Goal: Information Seeking & Learning: Learn about a topic

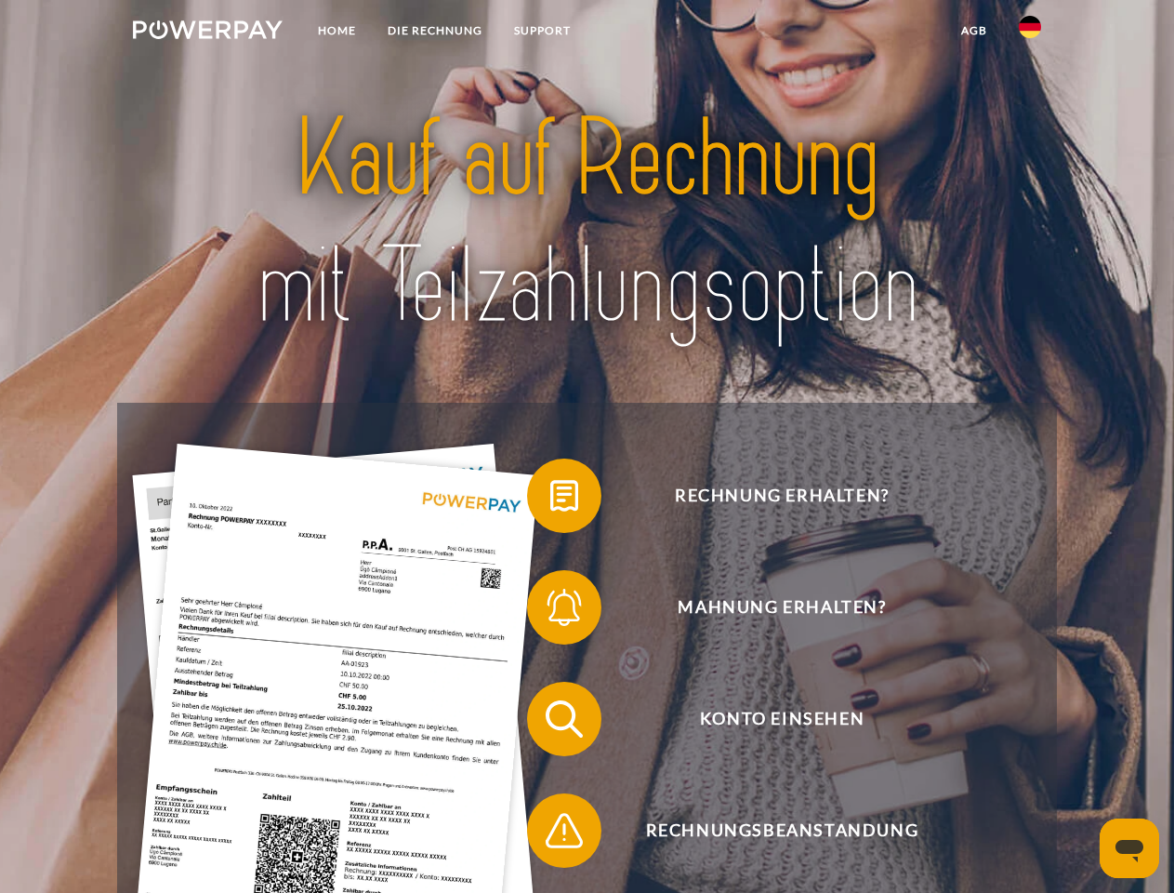
click at [207, 33] on img at bounding box center [208, 29] width 150 height 19
click at [1030, 33] on img at bounding box center [1030, 27] width 22 height 22
click at [974, 31] on link "agb" at bounding box center [975, 30] width 58 height 33
click at [550, 499] on span at bounding box center [536, 495] width 93 height 93
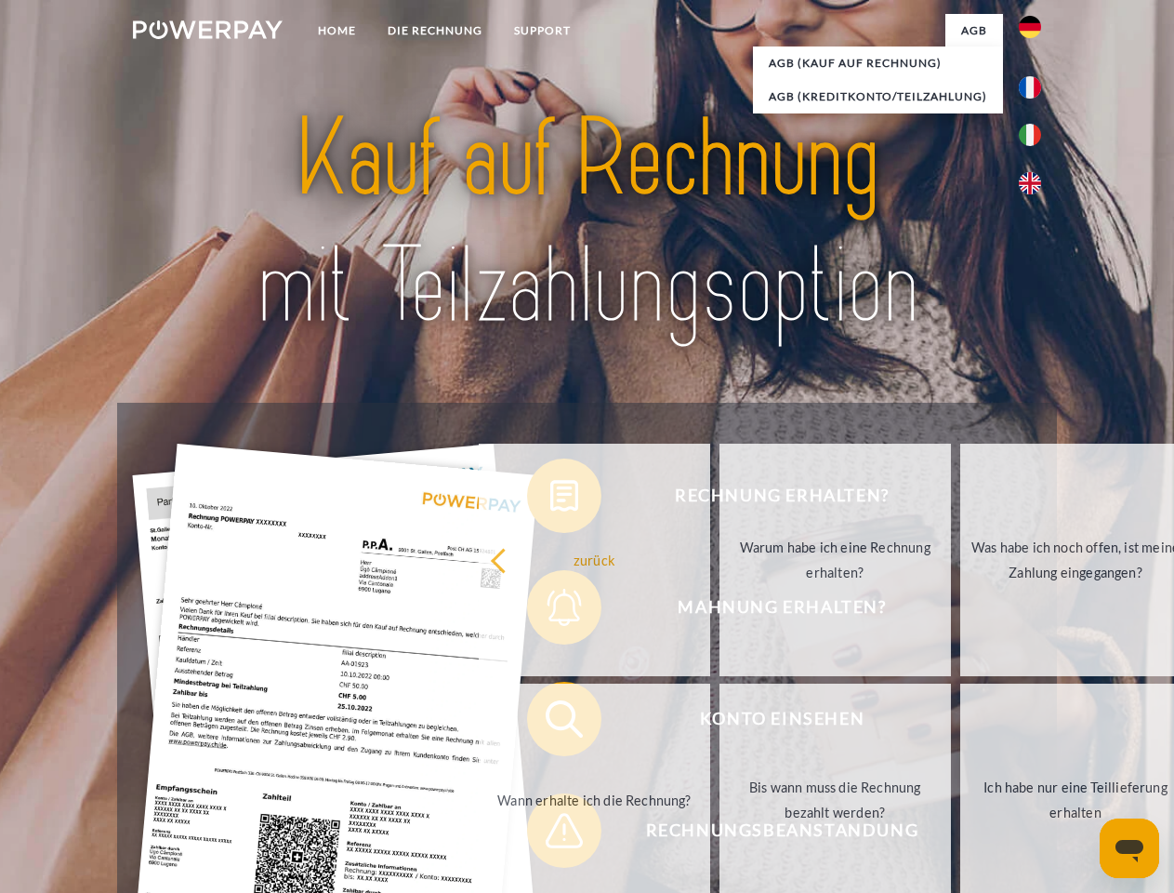
click at [550, 611] on div "Rechnung erhalten? Mahnung erhalten? Konto einsehen" at bounding box center [586, 775] width 939 height 744
click at [720, 722] on link "Bis wann muss die Rechnung bezahlt werden?" at bounding box center [836, 799] width 232 height 232
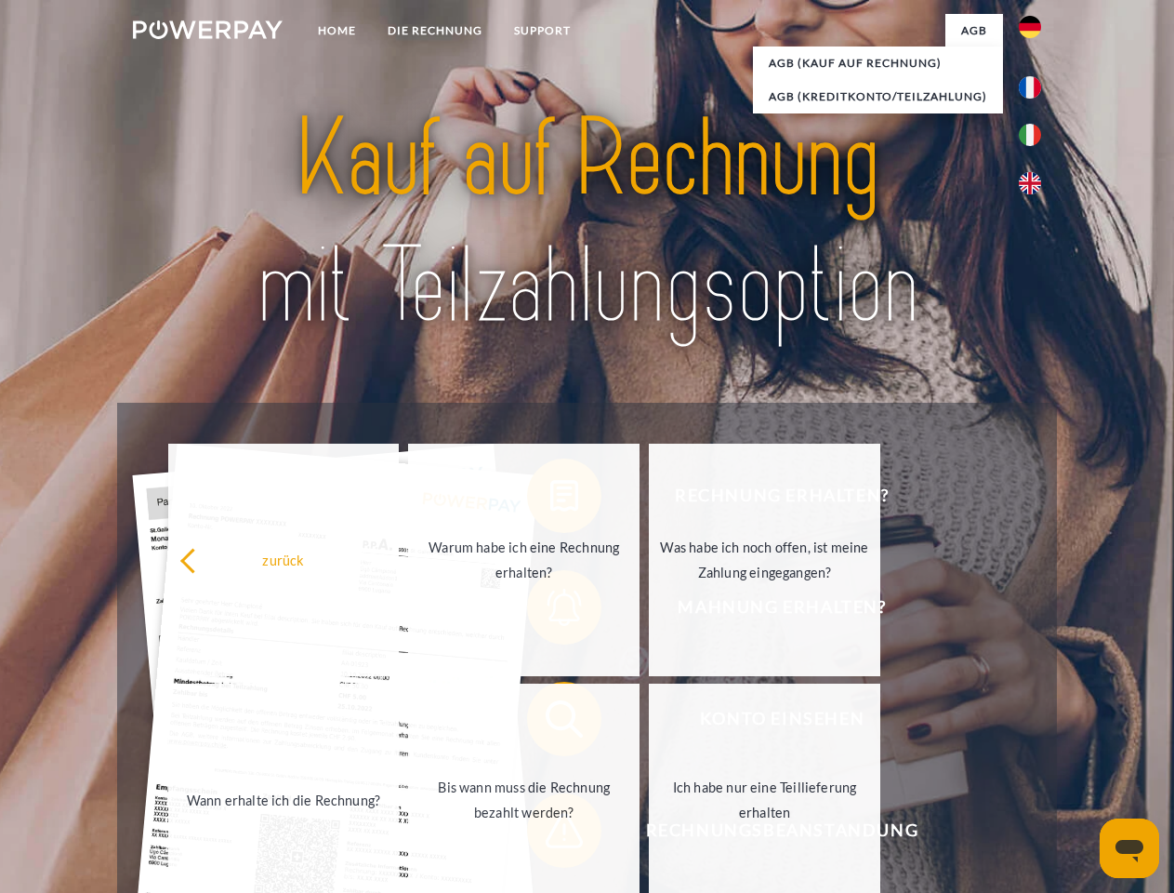
click at [550, 834] on span at bounding box center [536, 830] width 93 height 93
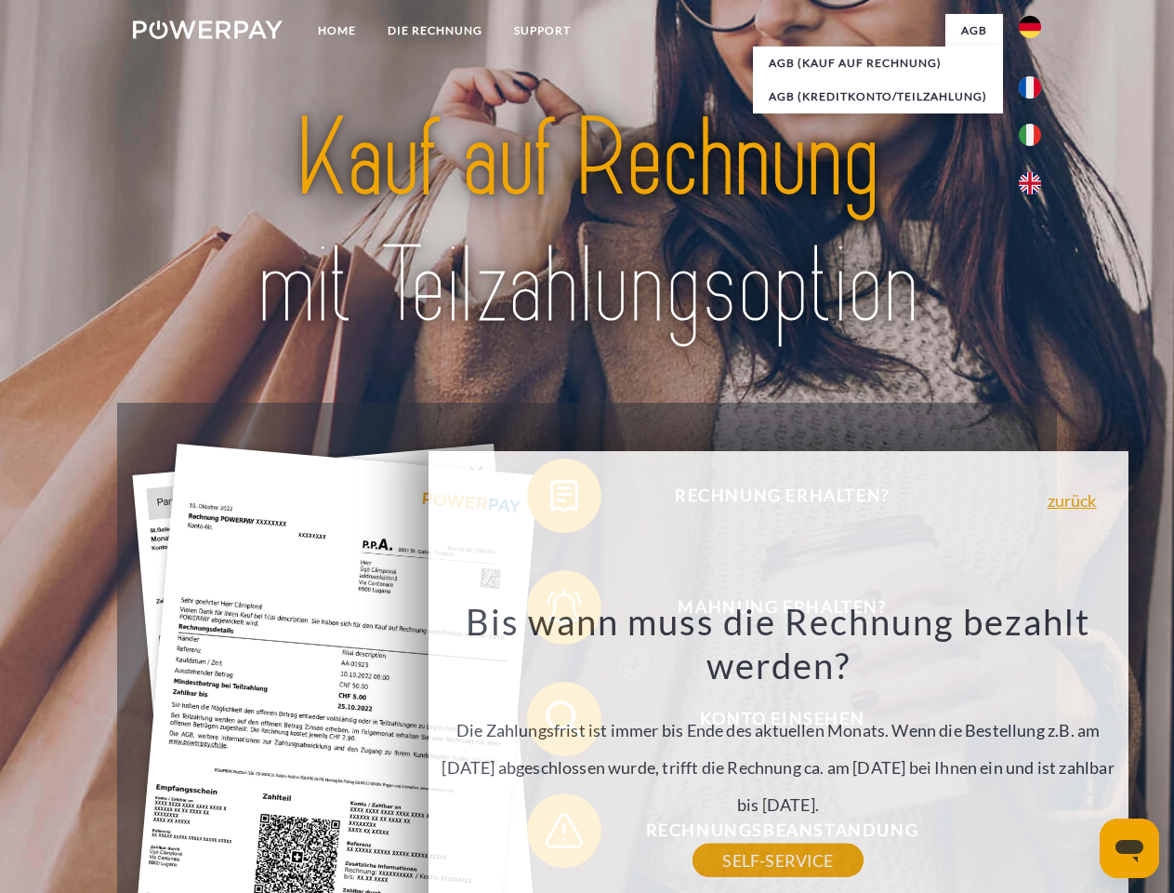
click at [1130, 848] on icon "Messaging-Fenster öffnen" at bounding box center [1130, 851] width 28 height 22
